Goal: Transaction & Acquisition: Purchase product/service

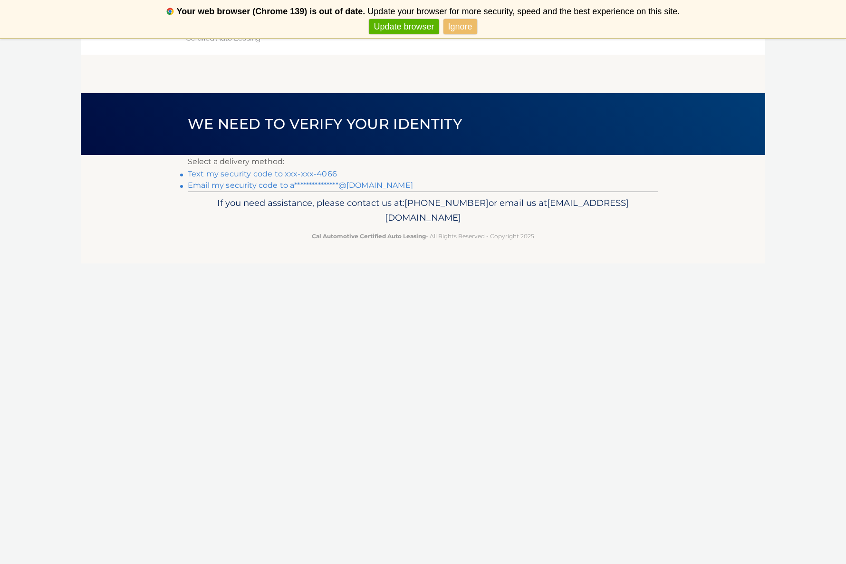
click at [304, 165] on p "Select a delivery method:" at bounding box center [423, 161] width 471 height 13
click at [304, 175] on link "Text my security code to xxx-xxx-4066" at bounding box center [262, 173] width 149 height 9
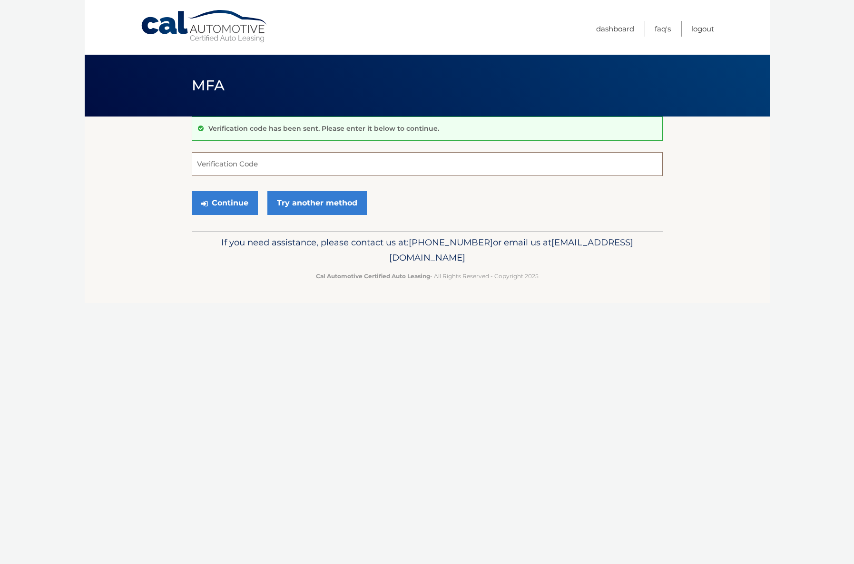
click at [313, 165] on input "Verification Code" at bounding box center [427, 164] width 471 height 24
type input "252181"
click at [192, 191] on button "Continue" at bounding box center [225, 203] width 66 height 24
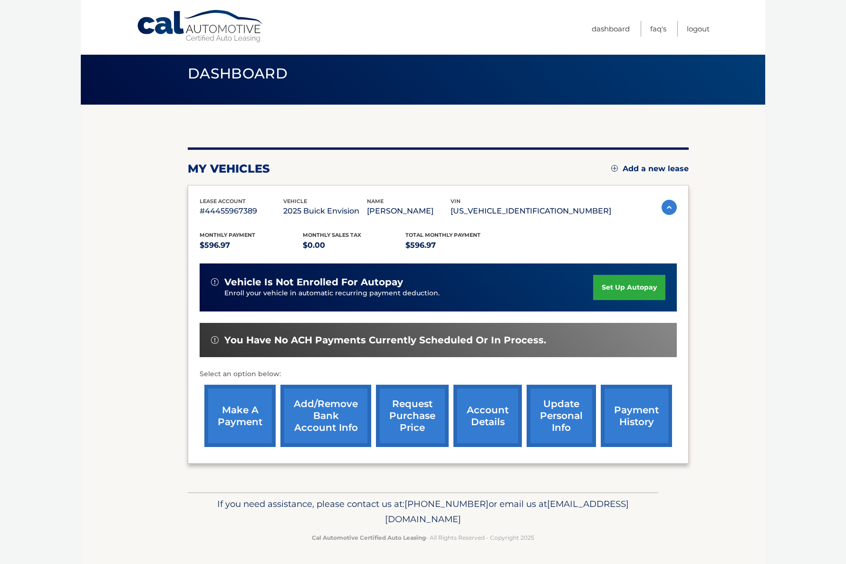
scroll to position [12, 0]
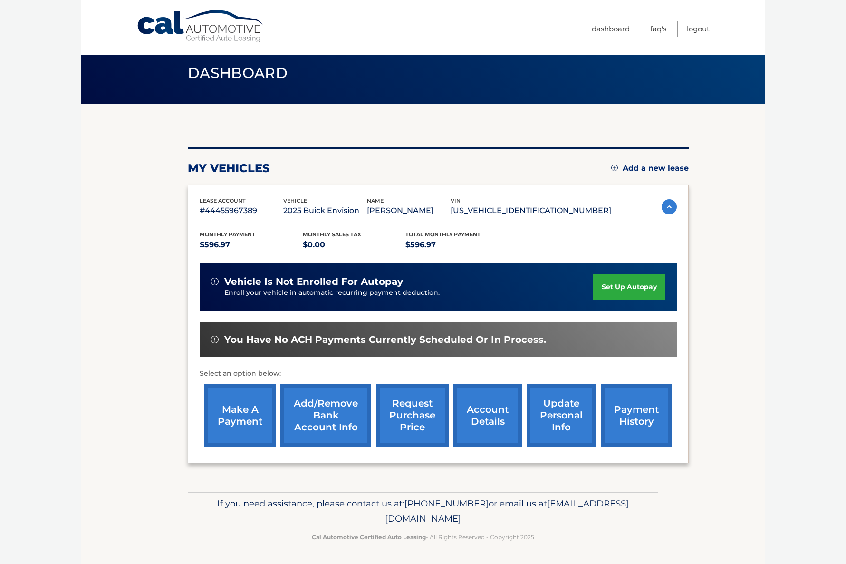
click at [247, 408] on link "make a payment" at bounding box center [239, 415] width 71 height 62
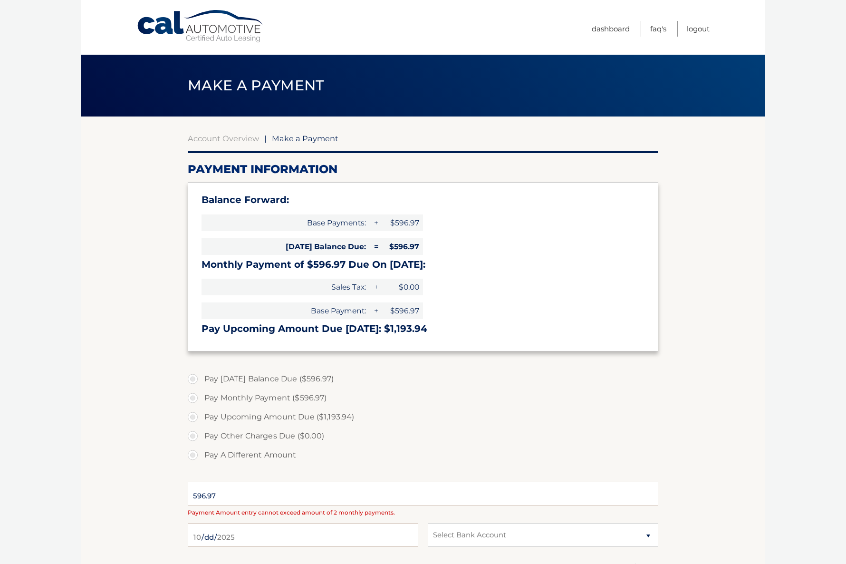
select select "ZjAwYzFkOGUtMzU3Zi00Mzk5LTkwNDgtMWNhOWExNDA0YzBj"
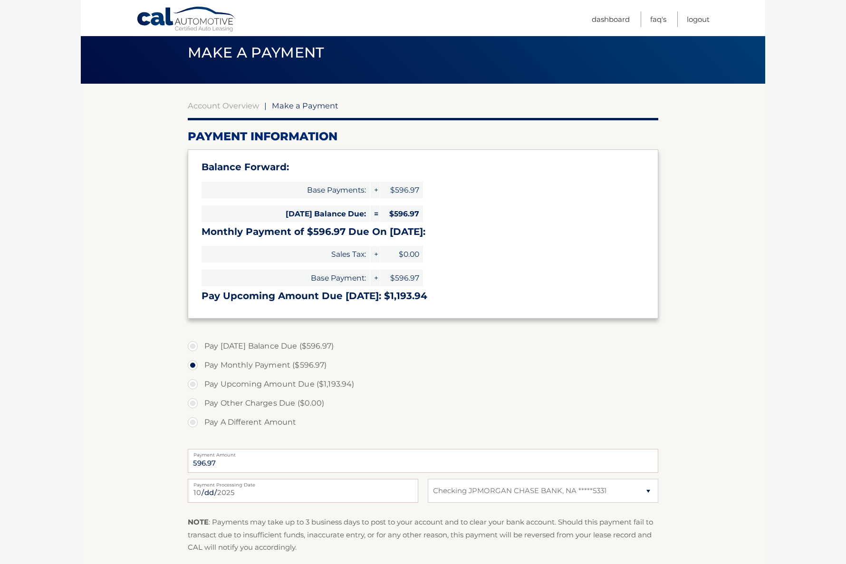
scroll to position [38, 0]
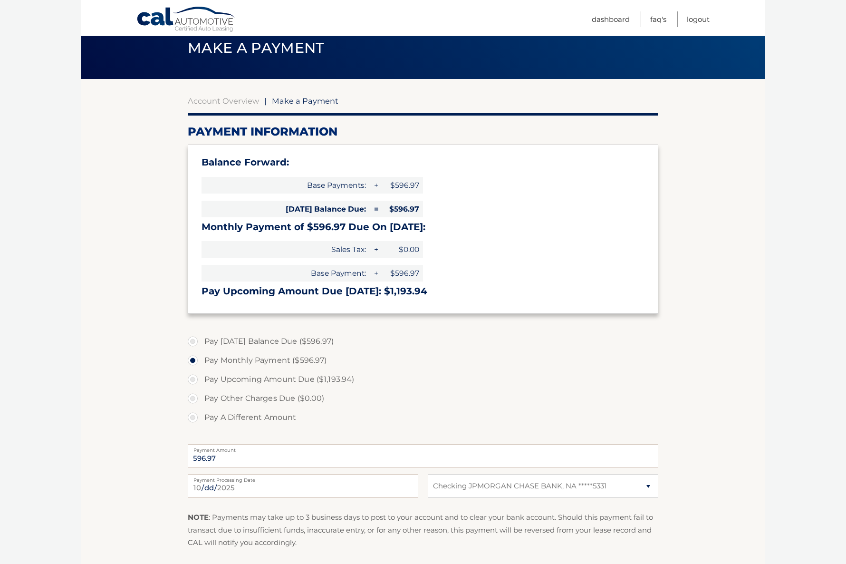
click at [220, 342] on label "Pay Today's Balance Due ($596.97)" at bounding box center [423, 341] width 471 height 19
click at [201, 342] on input "Pay Today's Balance Due ($596.97)" at bounding box center [197, 339] width 10 height 15
radio input "true"
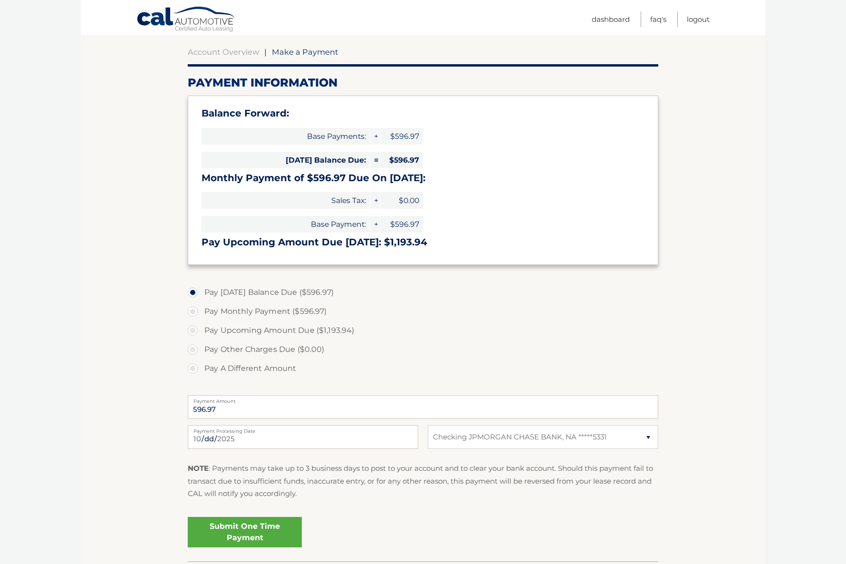
scroll to position [87, 0]
click at [416, 365] on label "Pay A Different Amount" at bounding box center [423, 368] width 471 height 19
click at [201, 365] on input "Pay A Different Amount" at bounding box center [197, 366] width 10 height 15
radio input "true"
click at [320, 293] on label "Pay Today's Balance Due ($596.97)" at bounding box center [423, 291] width 471 height 19
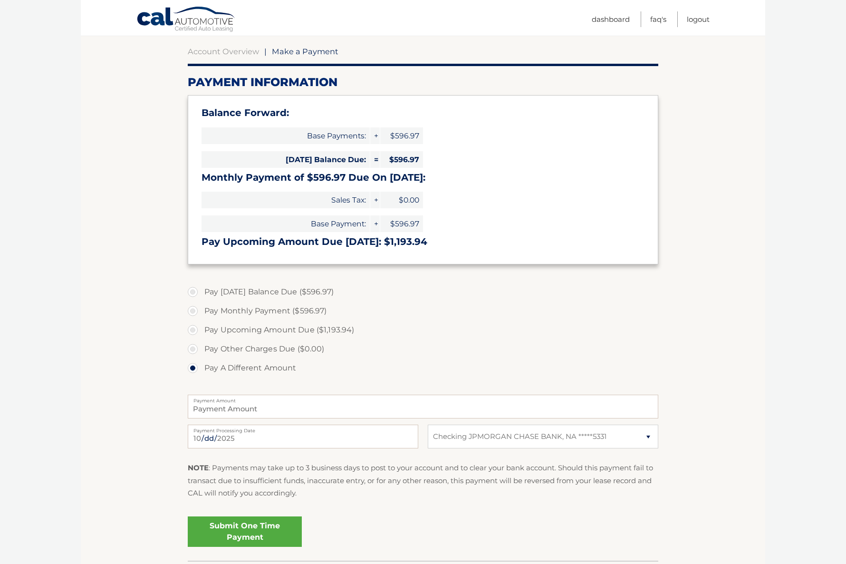
click at [201, 293] on input "Pay Today's Balance Due ($596.97)" at bounding box center [197, 289] width 10 height 15
radio input "true"
type input "596.97"
click at [66, 310] on body "Cal Automotive Menu Dashboard FAQ's Logout |" at bounding box center [423, 195] width 846 height 564
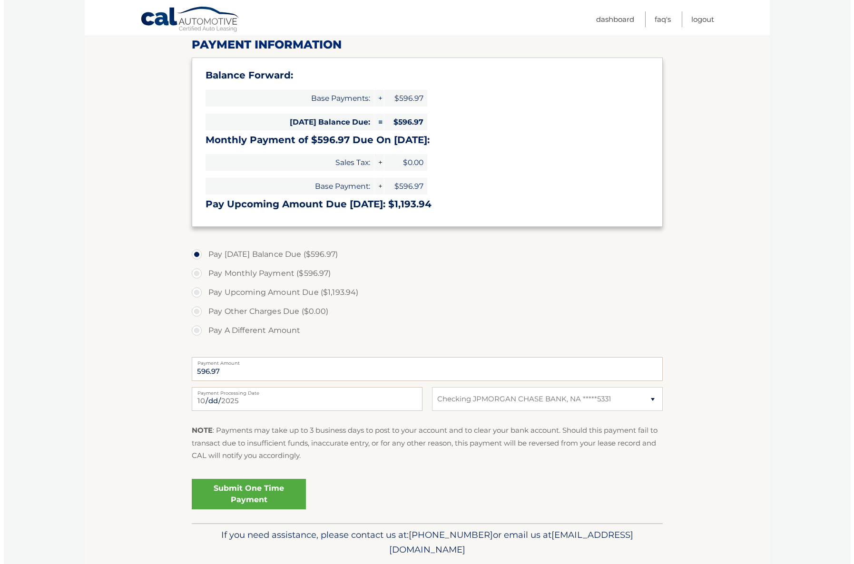
scroll to position [156, 0]
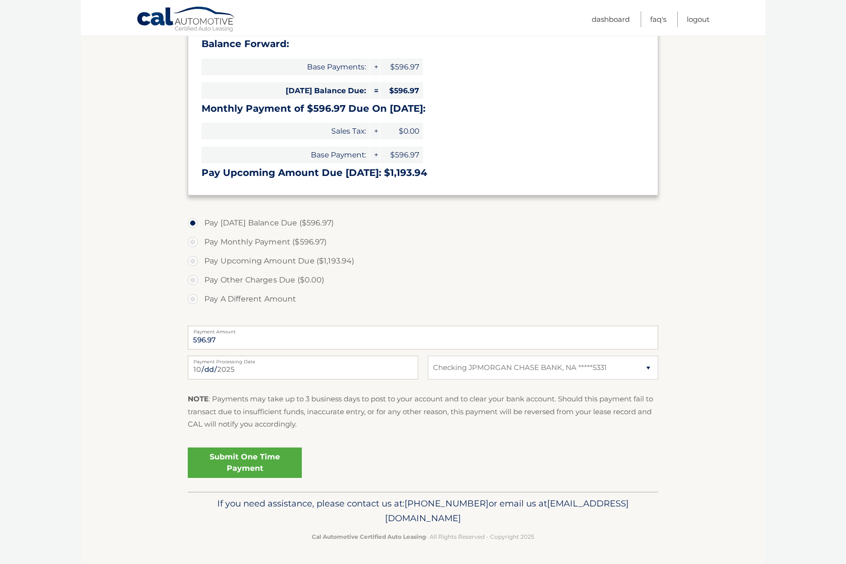
click at [242, 468] on link "Submit One Time Payment" at bounding box center [245, 462] width 114 height 30
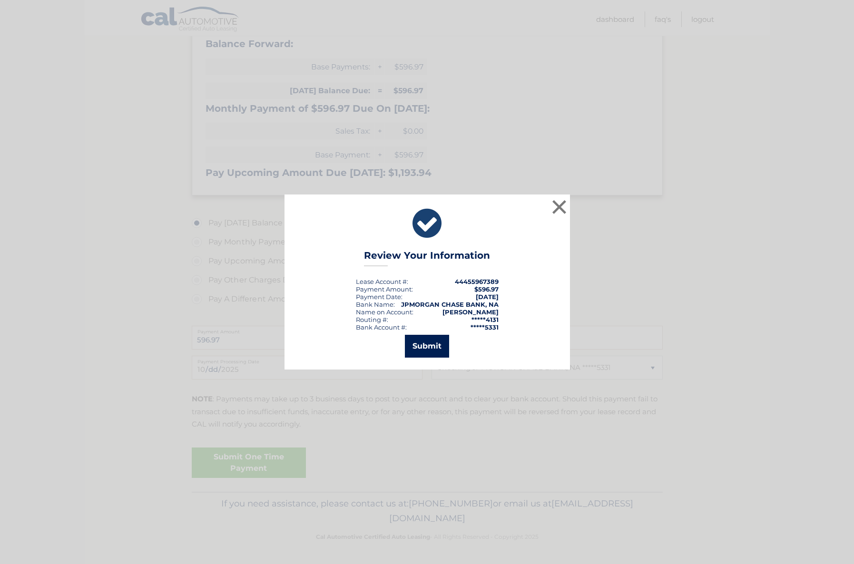
click at [441, 352] on button "Submit" at bounding box center [427, 346] width 44 height 23
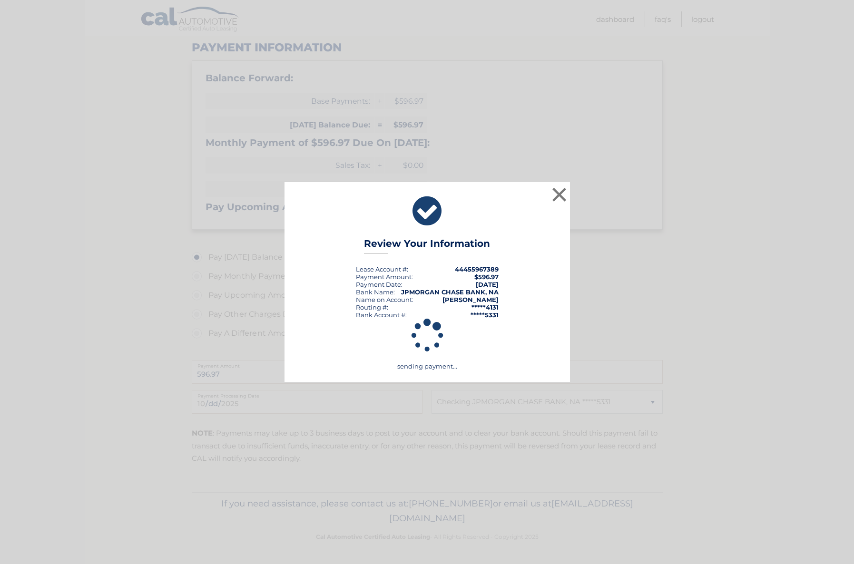
scroll to position [122, 0]
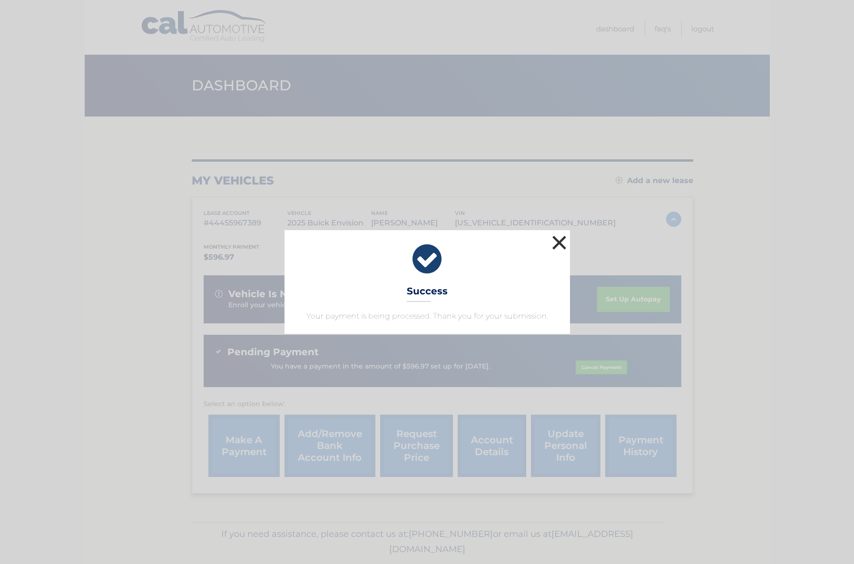
click at [559, 245] on button "×" at bounding box center [559, 242] width 19 height 19
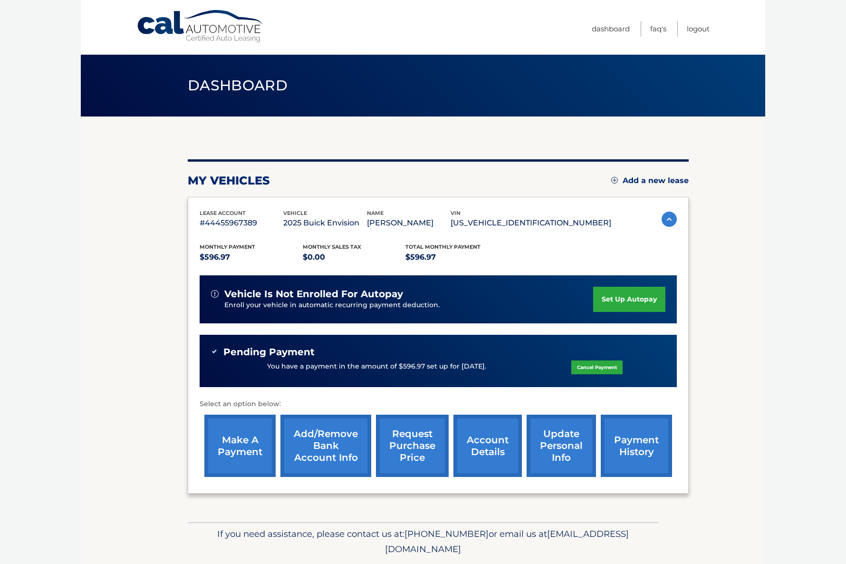
click at [559, 245] on div "Monthly Payment $596.97 Monthly sales Tax $0.00 Total Monthly Payment $596.97" at bounding box center [406, 253] width 412 height 21
